Goal: Information Seeking & Learning: Learn about a topic

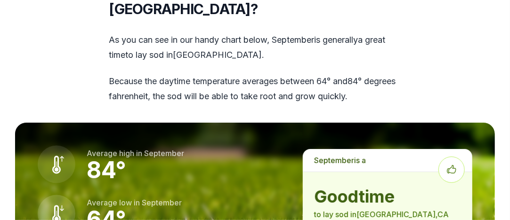
scroll to position [1255, 0]
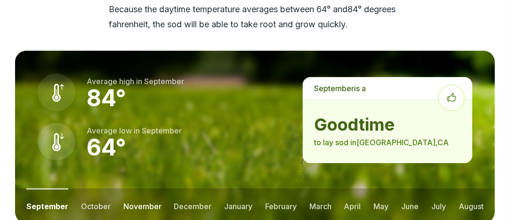
click at [138, 189] on button "november" at bounding box center [142, 206] width 38 height 35
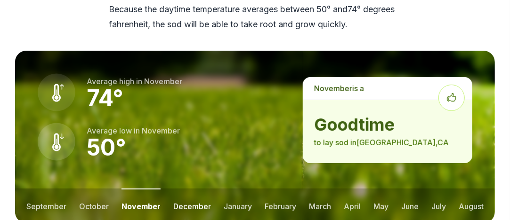
click at [184, 192] on button "december" at bounding box center [192, 206] width 38 height 35
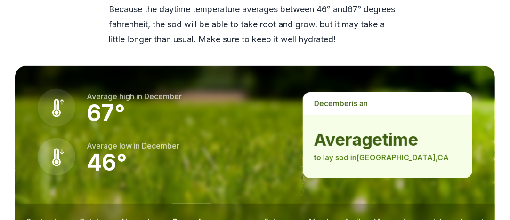
click at [142, 204] on button "november" at bounding box center [140, 221] width 38 height 35
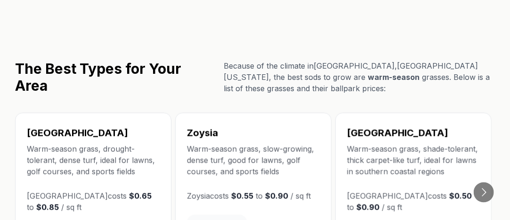
scroll to position [1570, 0]
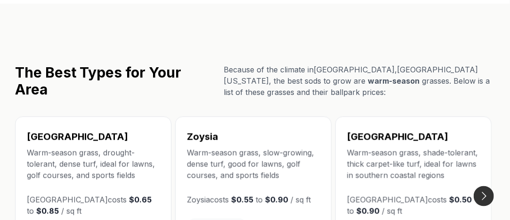
click at [484, 186] on button "Go to next slide" at bounding box center [484, 196] width 20 height 20
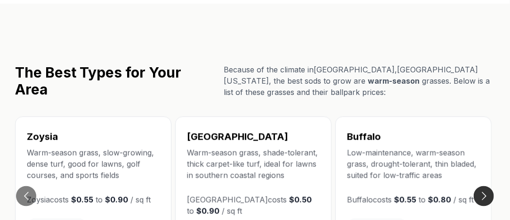
click at [485, 186] on button "Go to next slide" at bounding box center [484, 196] width 20 height 20
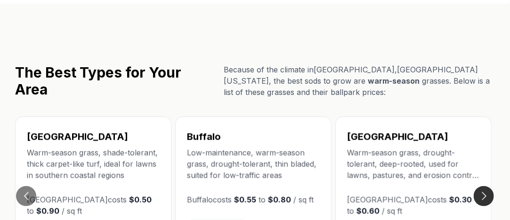
click at [485, 186] on button "Go to next slide" at bounding box center [484, 196] width 20 height 20
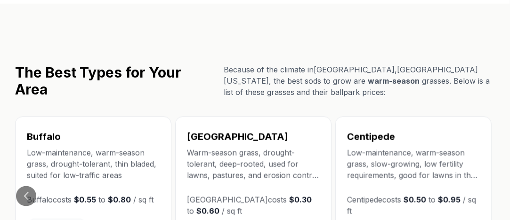
scroll to position [1648, 0]
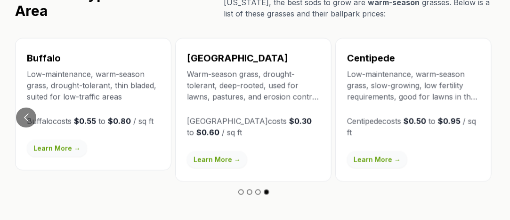
click at [387, 152] on link "Learn More →" at bounding box center [377, 160] width 60 height 17
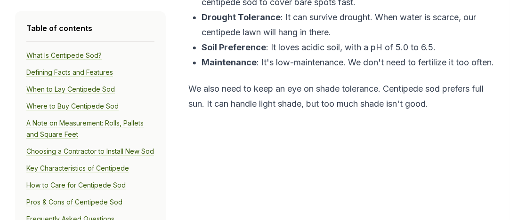
scroll to position [1177, 0]
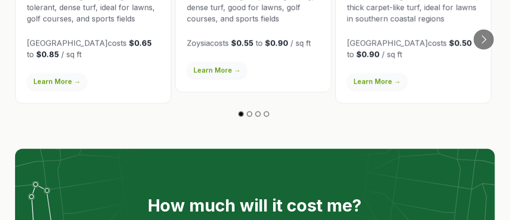
scroll to position [1648, 0]
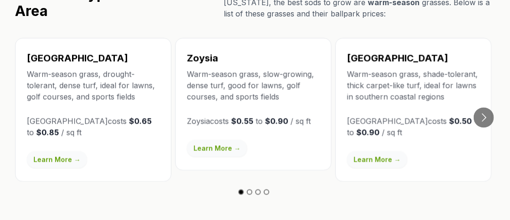
click at [58, 152] on link "Learn More →" at bounding box center [57, 160] width 60 height 17
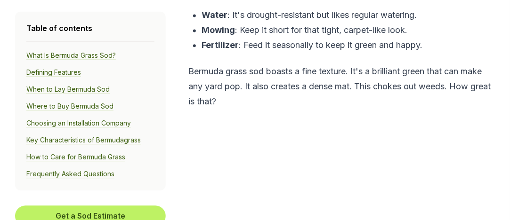
scroll to position [706, 0]
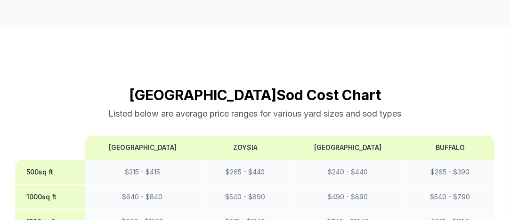
scroll to position [1648, 0]
